Goal: Register for event/course

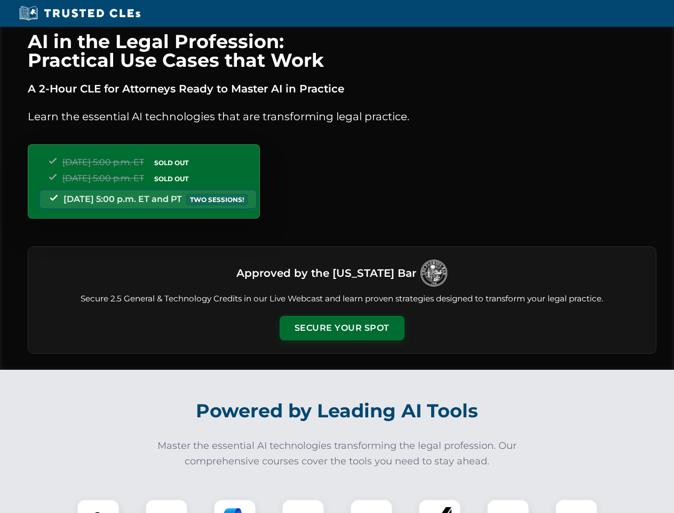
click at [342, 328] on button "Secure Your Spot" at bounding box center [342, 328] width 125 height 25
click at [98, 506] on img at bounding box center [98, 520] width 31 height 31
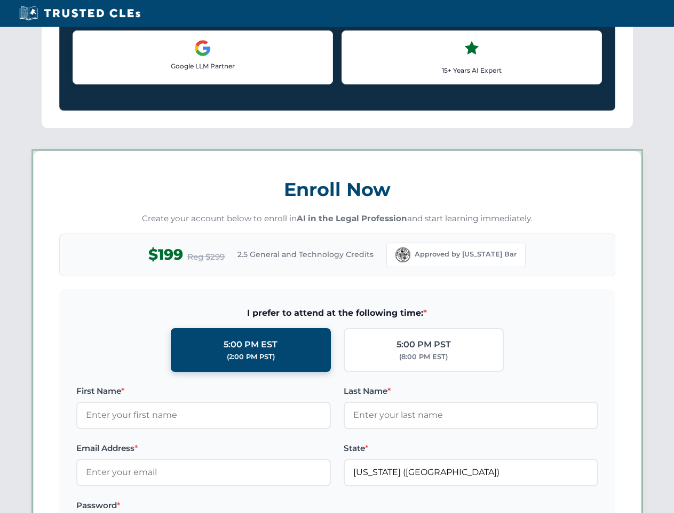
click at [235, 506] on label "Password *" at bounding box center [203, 505] width 255 height 13
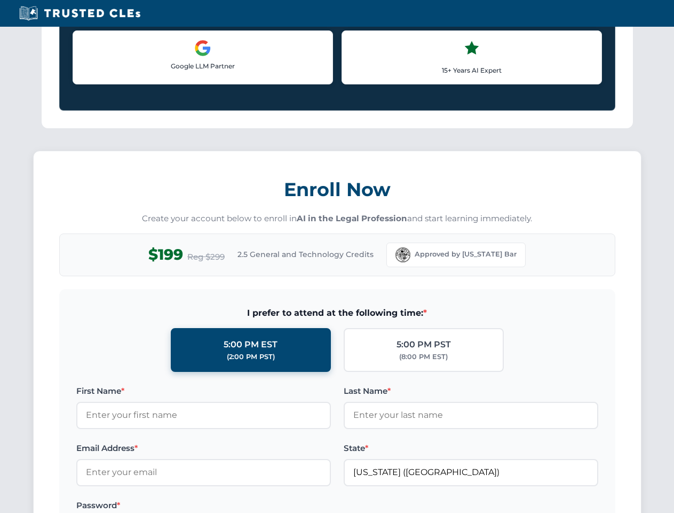
scroll to position [1048, 0]
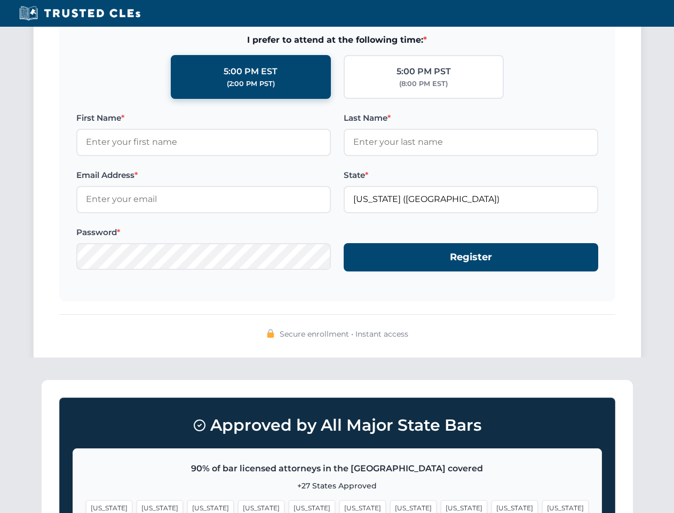
click at [492, 506] on span "[US_STATE]" at bounding box center [515, 507] width 46 height 15
